Goal: Transaction & Acquisition: Purchase product/service

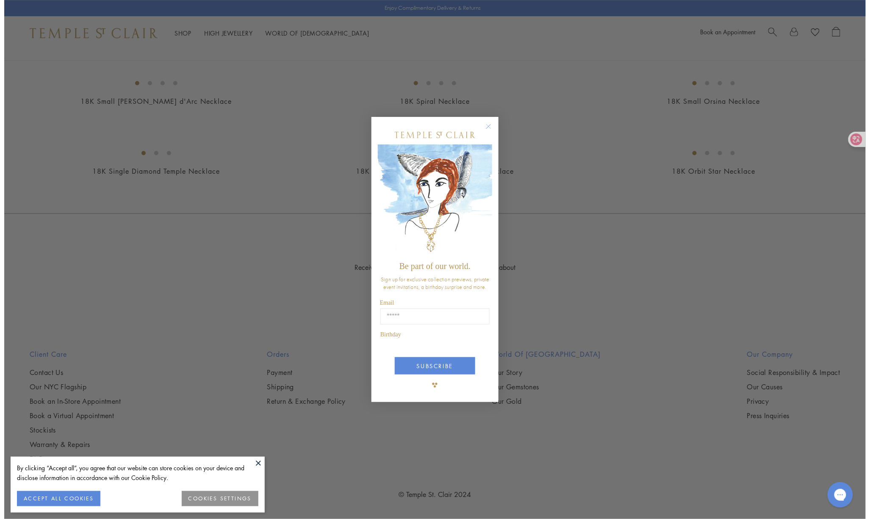
scroll to position [1480, 0]
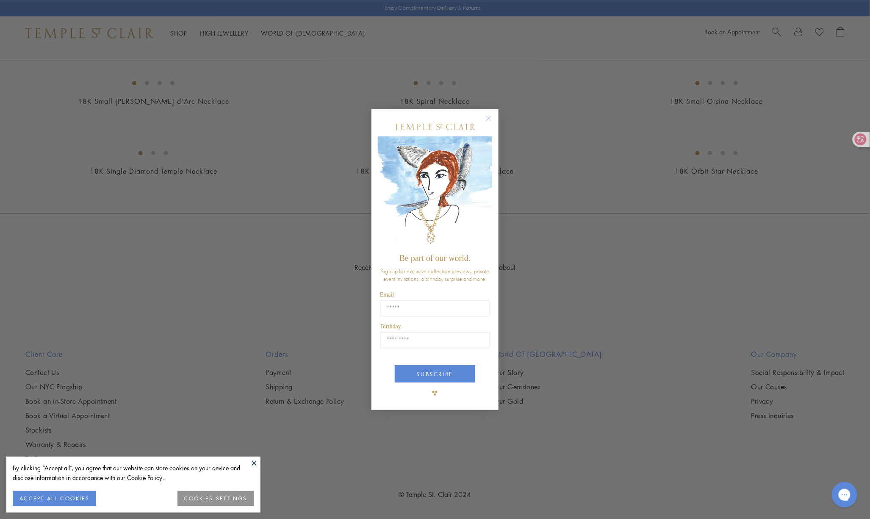
click at [488, 119] on circle "Close dialog" at bounding box center [489, 118] width 10 height 10
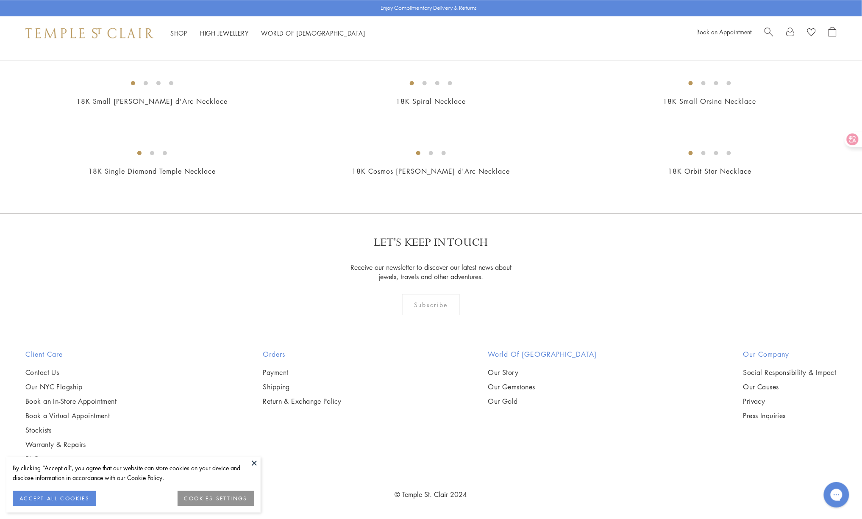
scroll to position [3107, 0]
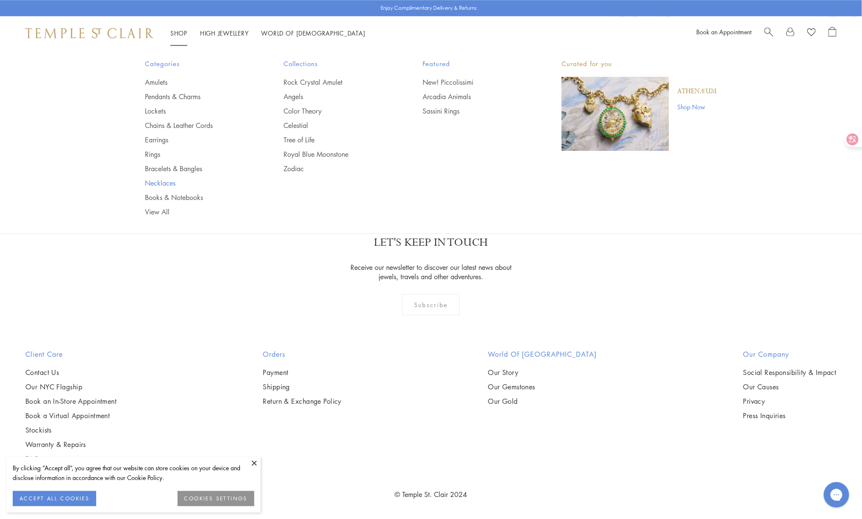
click at [158, 183] on link "Necklaces" at bounding box center [197, 182] width 105 height 9
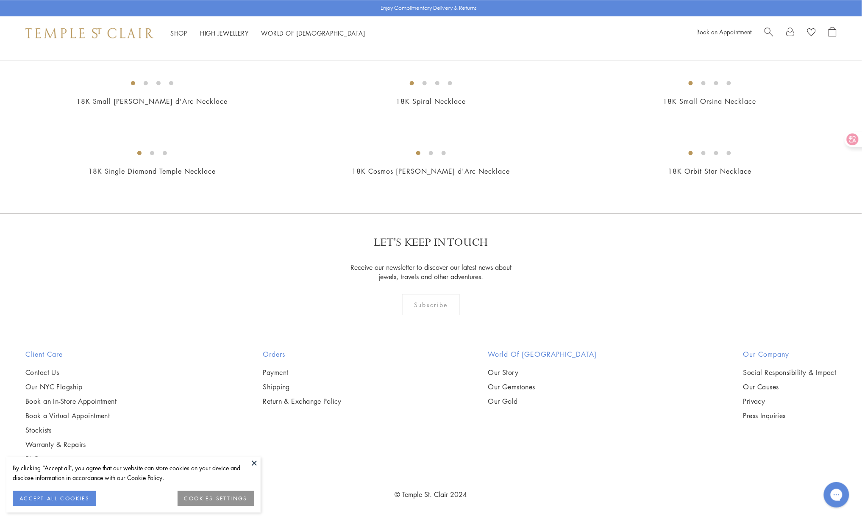
scroll to position [3817, 0]
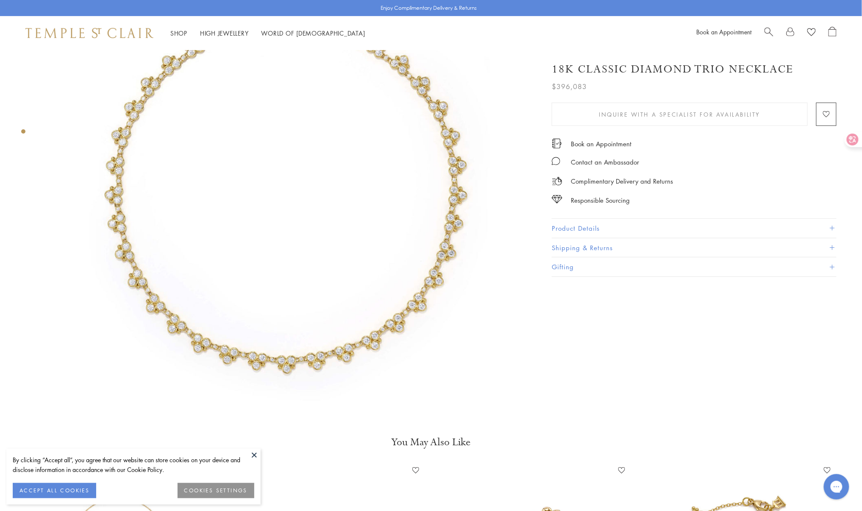
scroll to position [282, 0]
